Goal: Transaction & Acquisition: Purchase product/service

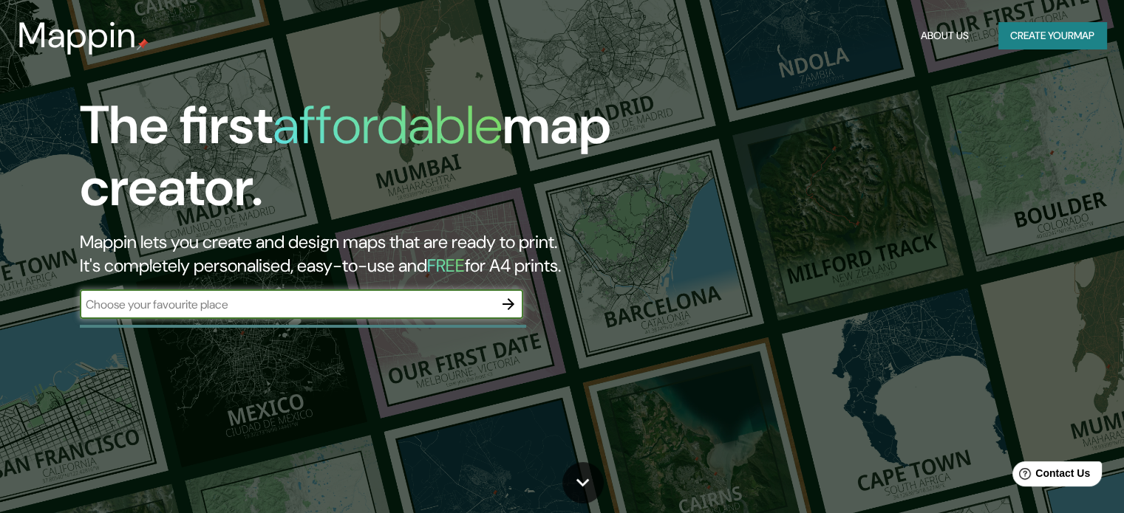
click at [442, 298] on input "text" at bounding box center [287, 304] width 414 height 17
type input "[GEOGRAPHIC_DATA]"
click at [507, 304] on icon "button" at bounding box center [508, 305] width 18 height 18
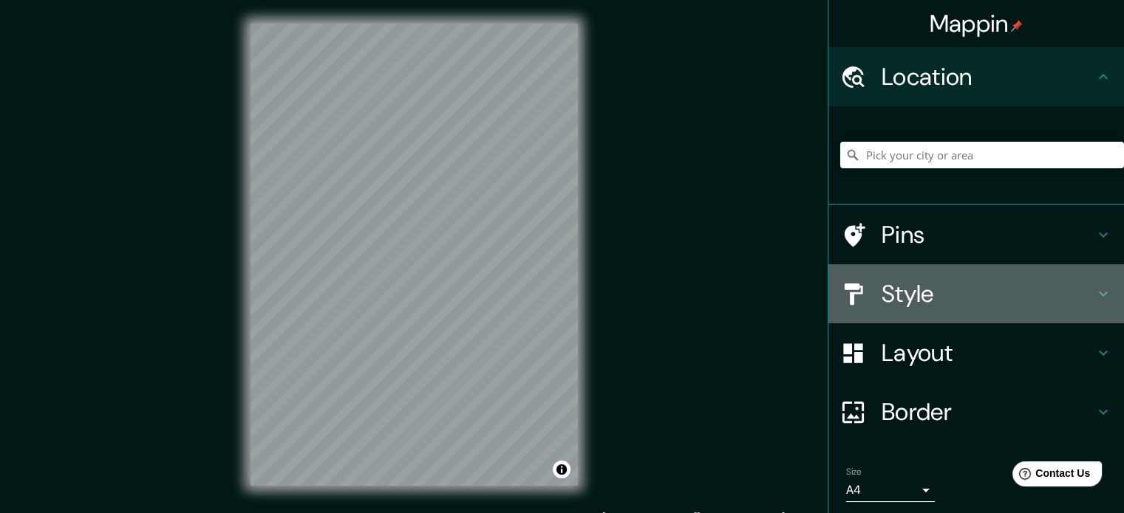
click at [958, 301] on h4 "Style" at bounding box center [987, 294] width 213 height 30
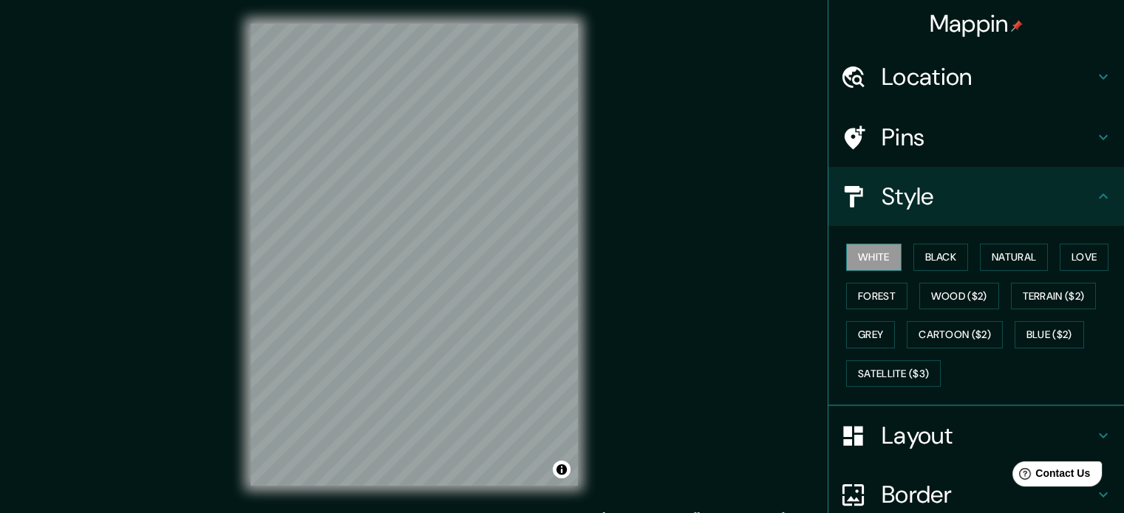
click at [869, 263] on button "White" at bounding box center [873, 257] width 55 height 27
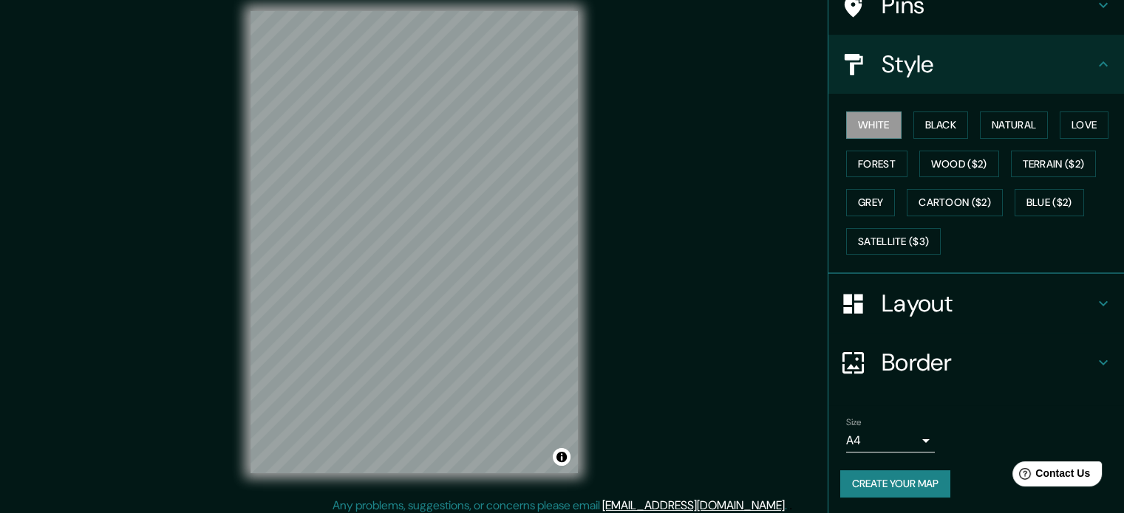
scroll to position [19, 0]
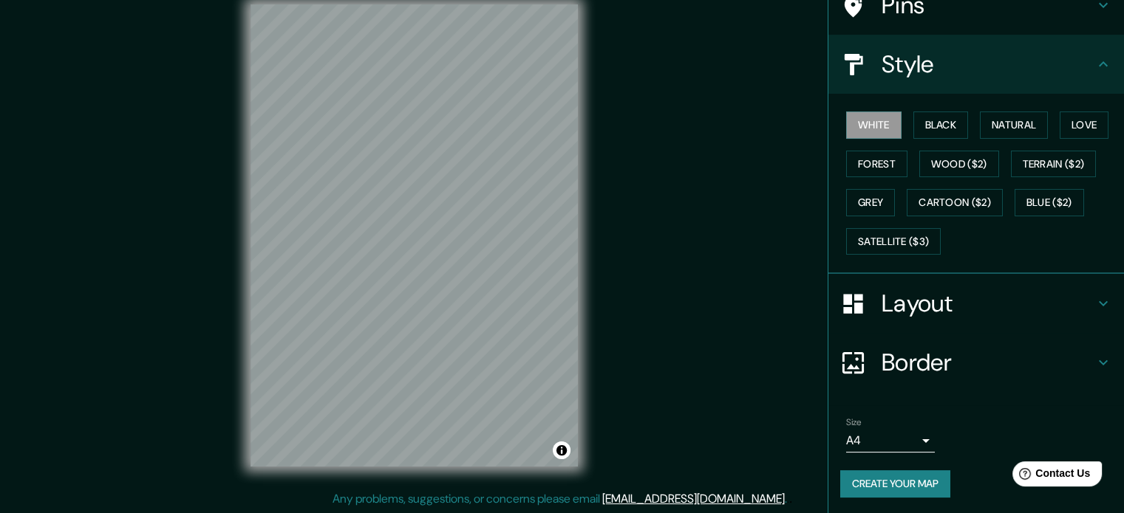
click at [914, 488] on button "Create your map" at bounding box center [895, 484] width 110 height 27
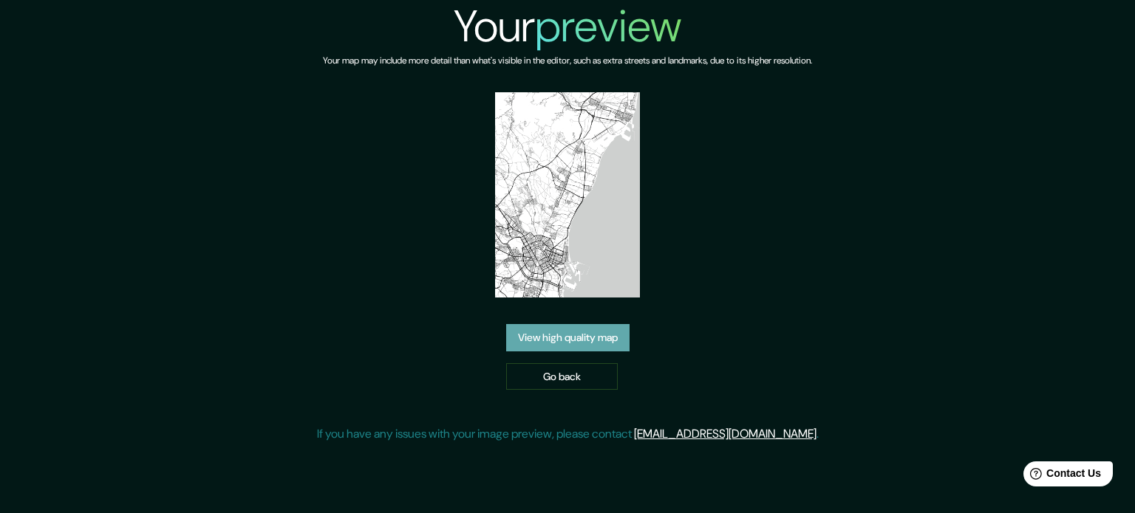
click at [578, 324] on link "View high quality map" at bounding box center [567, 337] width 123 height 27
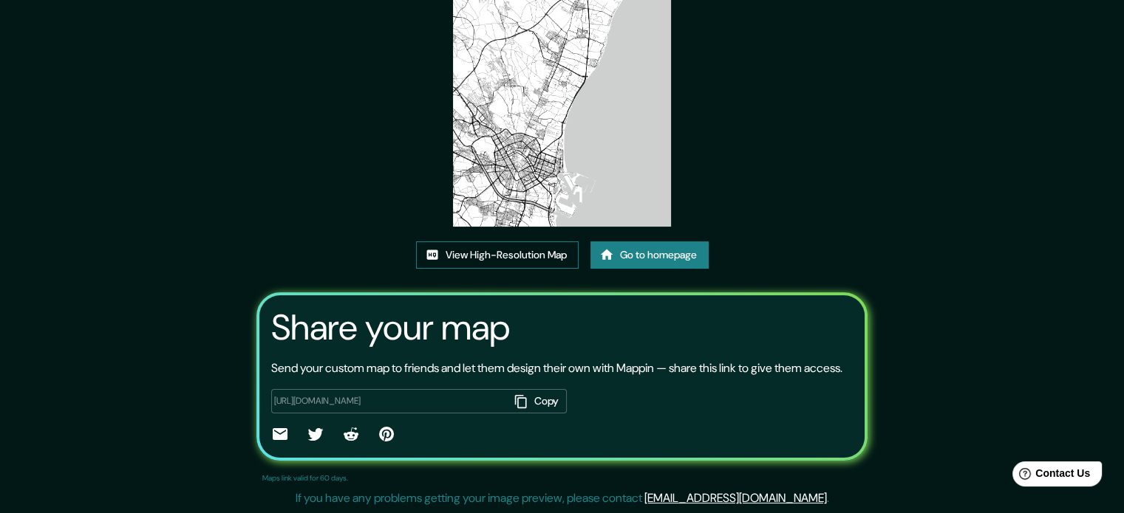
scroll to position [90, 0]
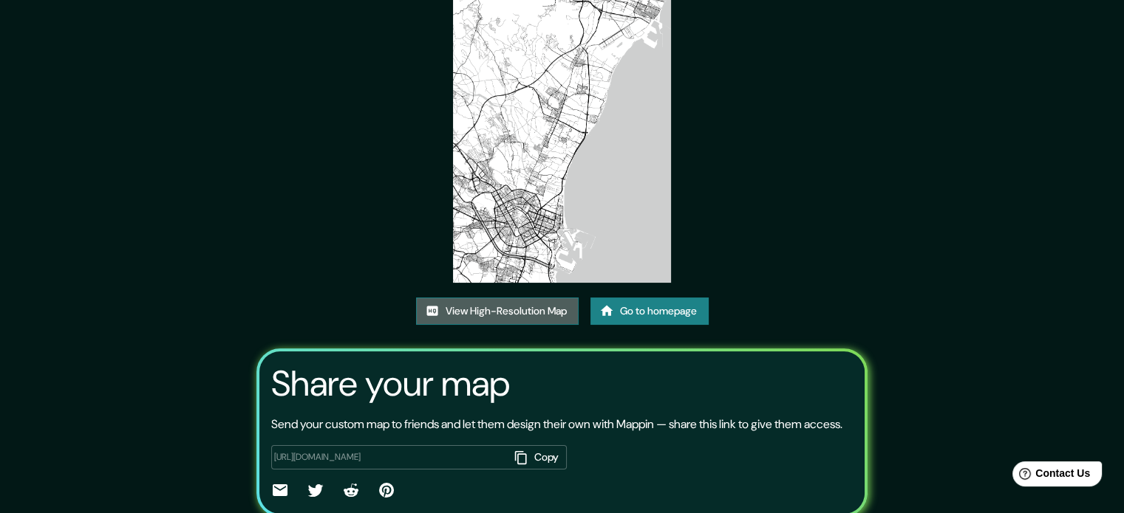
click at [507, 315] on link "View High-Resolution Map" at bounding box center [497, 311] width 163 height 27
